Goal: Task Accomplishment & Management: Manage account settings

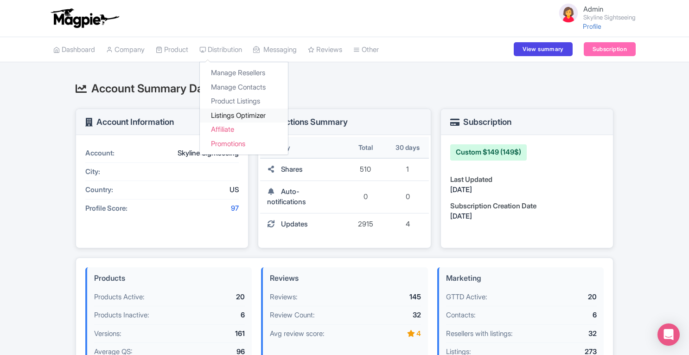
click at [234, 115] on link "Listings Optimizer" at bounding box center [244, 115] width 88 height 14
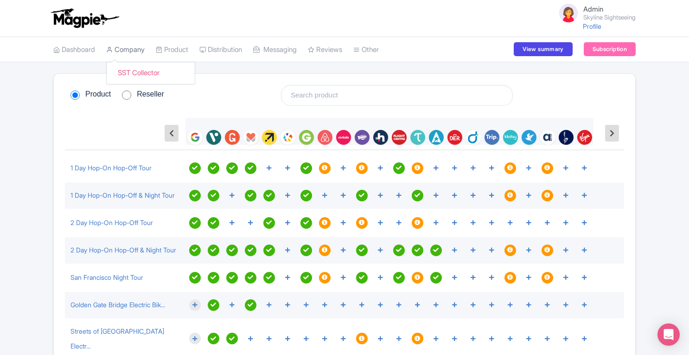
click at [136, 50] on link "Company" at bounding box center [125, 50] width 38 height 26
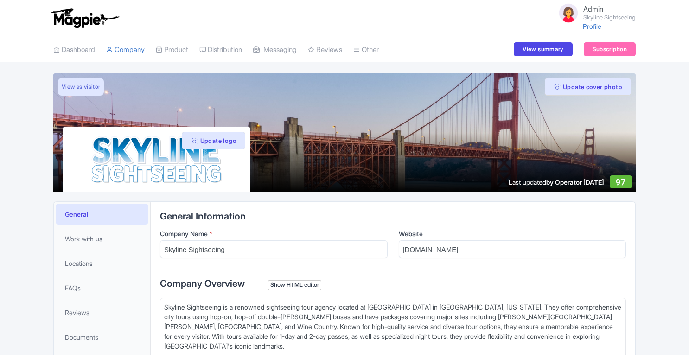
scroll to position [314, 0]
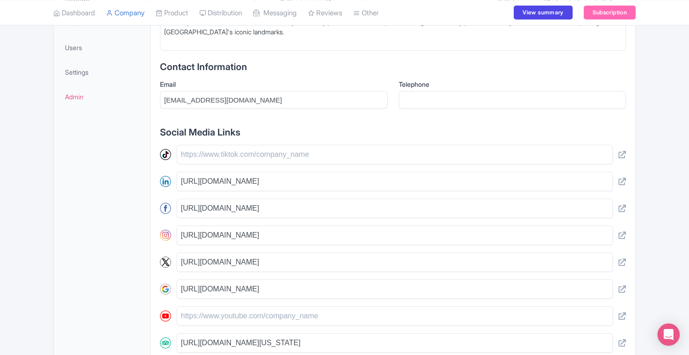
click at [165, 230] on img at bounding box center [165, 235] width 11 height 11
click at [166, 337] on img at bounding box center [165, 342] width 11 height 11
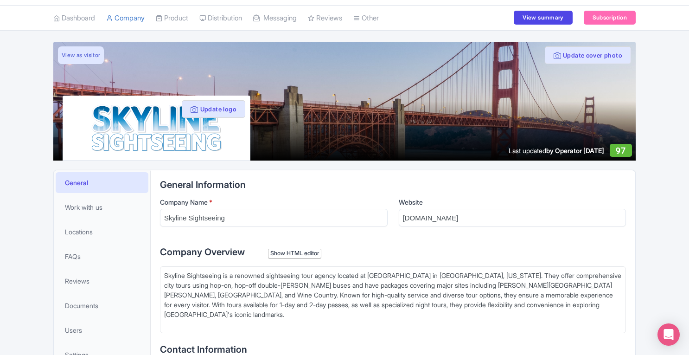
scroll to position [0, 0]
